Goal: Ask a question

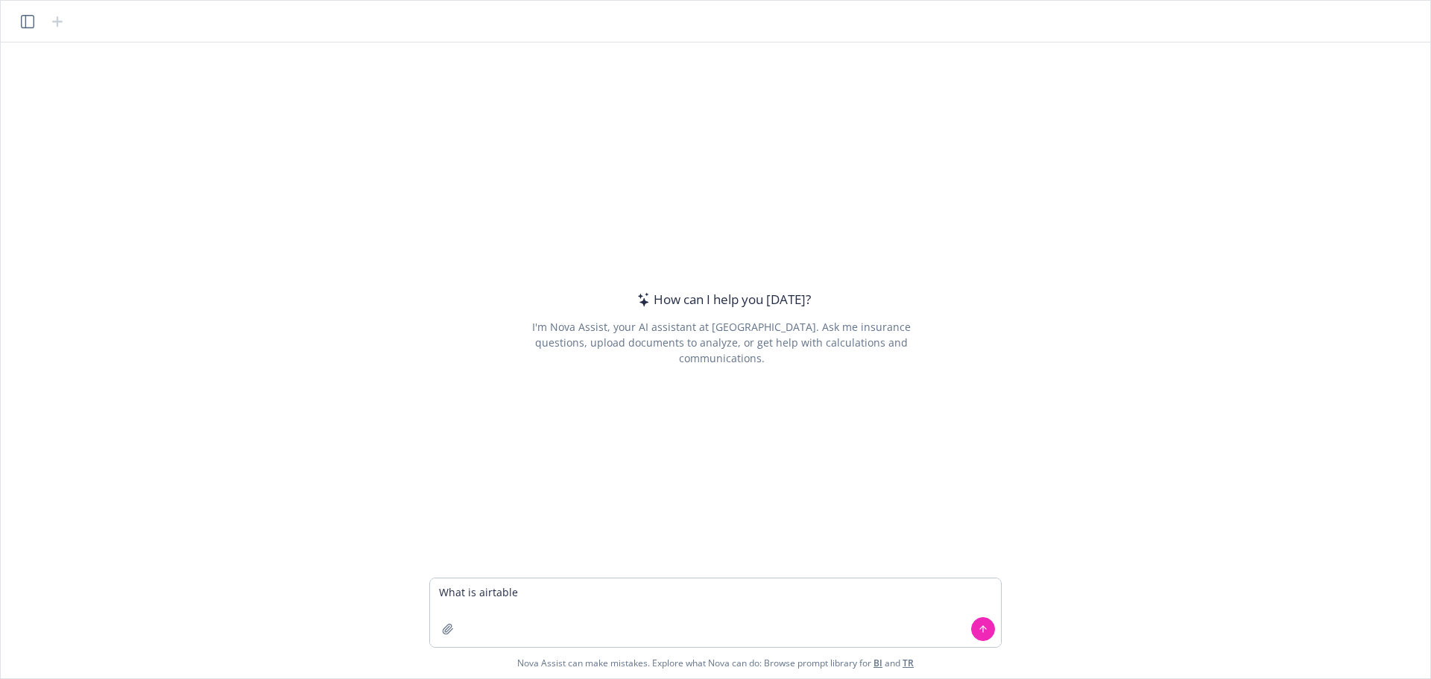
type textarea "What is airtable?"
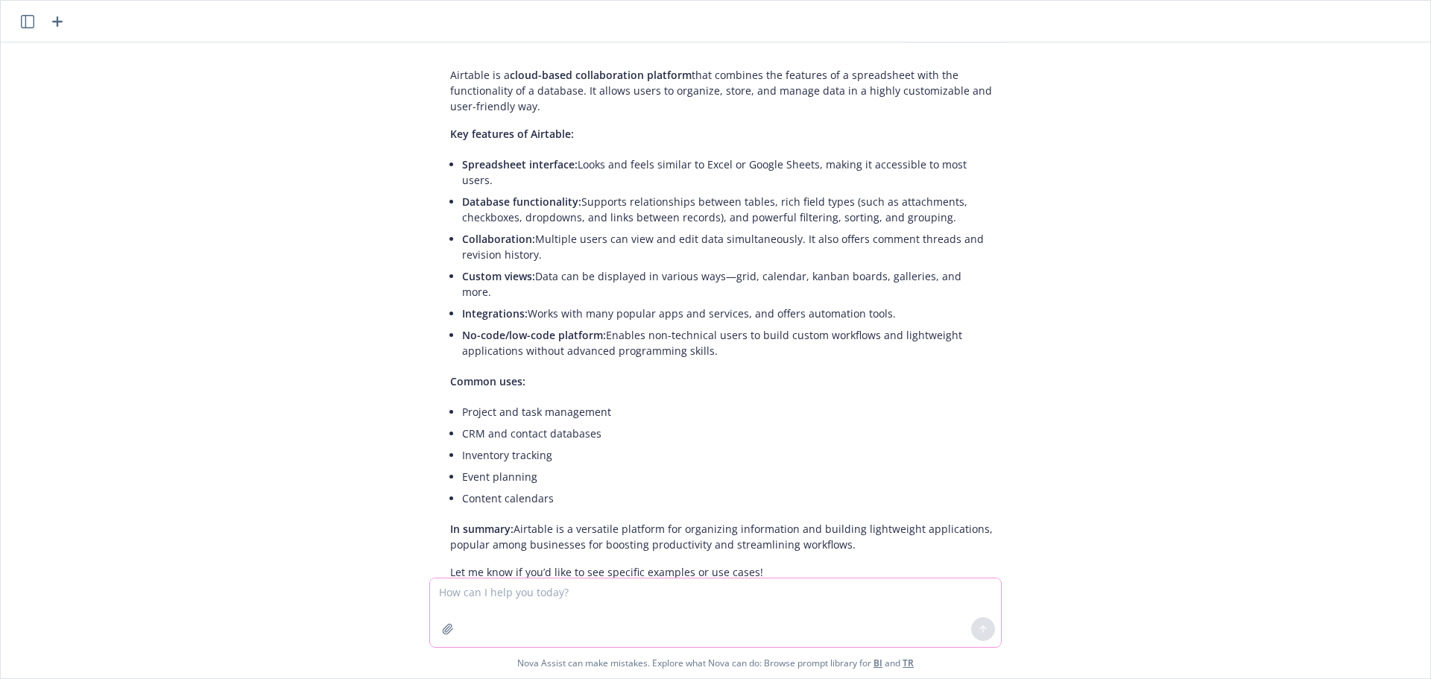
scroll to position [51, 0]
